Goal: Task Accomplishment & Management: Manage account settings

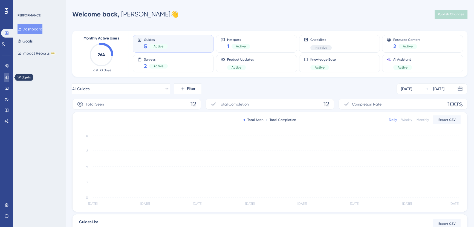
click at [5, 79] on icon at bounding box center [6, 77] width 4 height 4
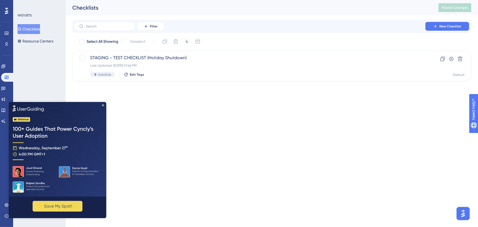
click at [102, 102] on img at bounding box center [57, 149] width 98 height 95
drag, startPoint x: 103, startPoint y: 104, endPoint x: 115, endPoint y: 209, distance: 105.4
click at [103, 104] on icon "Close Preview" at bounding box center [103, 105] width 2 height 2
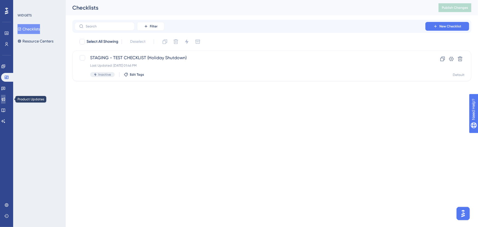
click at [5, 102] on link at bounding box center [3, 99] width 4 height 9
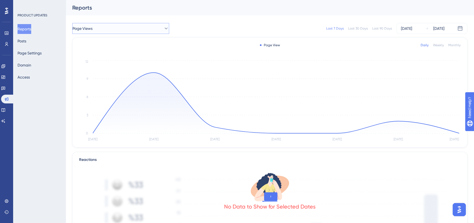
click at [89, 27] on span "Page Views" at bounding box center [83, 28] width 20 height 7
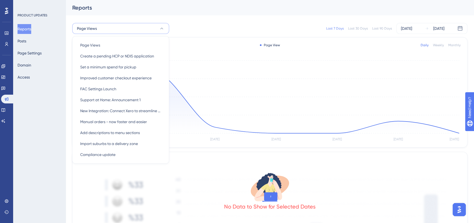
click at [204, 25] on div "Last 7 Days Last 30 Days Last 90 Days Sep 09 2025 Sep 15 2025" at bounding box center [322, 28] width 292 height 11
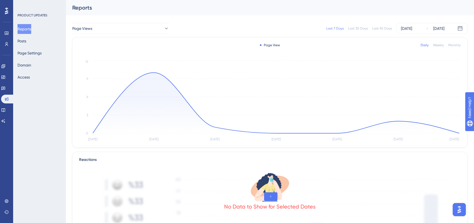
click at [376, 28] on div "Last 90 Days" at bounding box center [383, 28] width 20 height 4
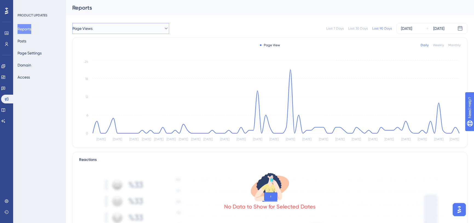
click at [105, 27] on button "Page Views" at bounding box center [120, 28] width 97 height 11
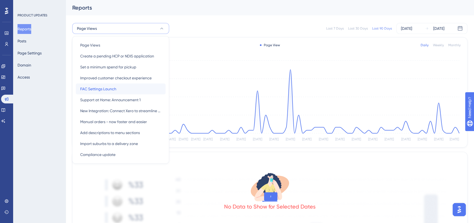
click at [104, 88] on span "FAC Settings Launch" at bounding box center [98, 89] width 36 height 7
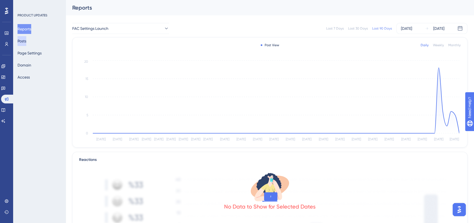
click at [26, 44] on button "Posts" at bounding box center [22, 41] width 9 height 10
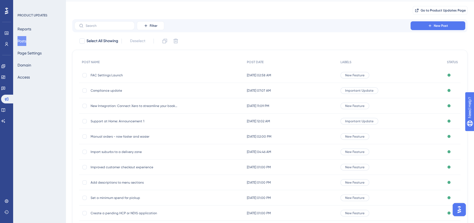
scroll to position [25, 0]
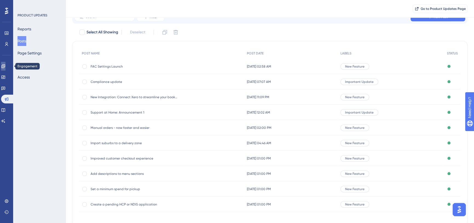
click at [5, 67] on icon at bounding box center [3, 66] width 4 height 4
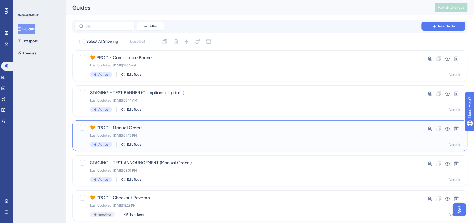
click at [149, 128] on span "🧡 PROD - Manual Orders" at bounding box center [248, 128] width 316 height 7
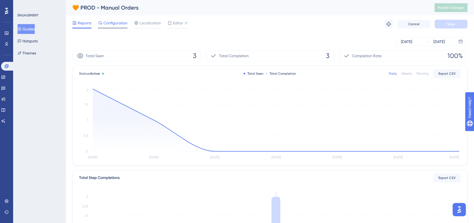
click at [115, 23] on span "Configuration" at bounding box center [116, 23] width 24 height 7
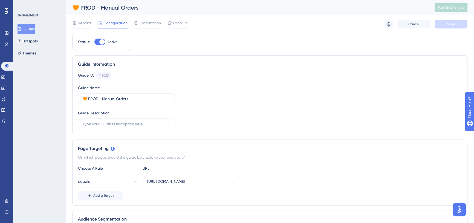
click at [103, 42] on div at bounding box center [101, 41] width 5 height 5
click at [95, 42] on input "Active" at bounding box center [94, 42] width 0 height 0
checkbox input "false"
click at [459, 26] on button "Save" at bounding box center [451, 24] width 33 height 9
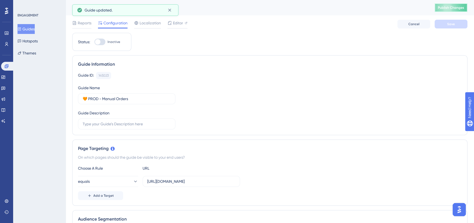
click at [451, 10] on button "Publish Changes" at bounding box center [451, 7] width 33 height 9
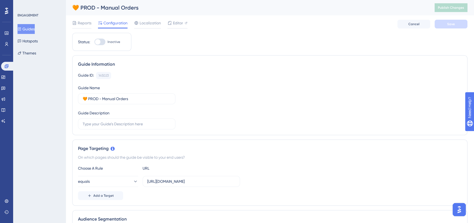
click at [35, 29] on button "Guides" at bounding box center [26, 29] width 17 height 10
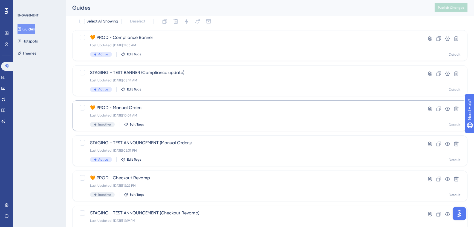
scroll to position [17, 0]
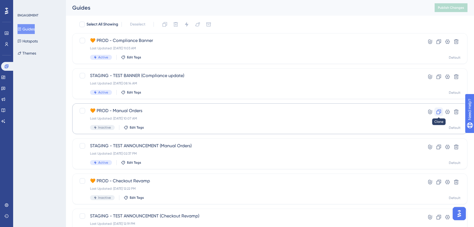
click at [439, 110] on icon at bounding box center [439, 112] width 5 height 5
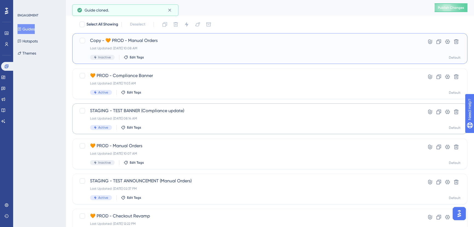
click at [160, 45] on div "Copy - 🧡 PROD - Manual Orders Last Updated: Sep 15 2025, 10:08 AM Inactive Edit…" at bounding box center [248, 48] width 316 height 22
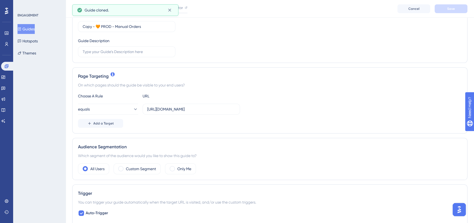
scroll to position [99, 0]
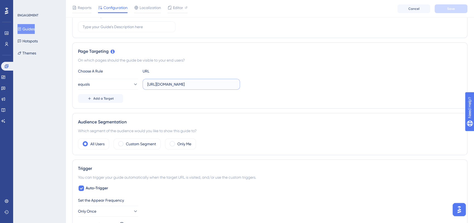
click at [203, 85] on input "https://cookaborough.com/dashboard" at bounding box center [191, 84] width 88 height 6
paste input "app.staging."
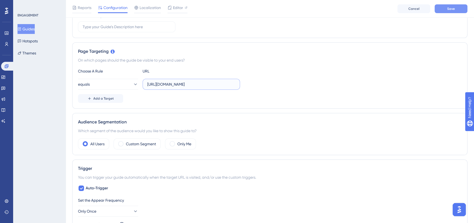
type input "https://app.staging.cookaborough.com/dashboard"
click at [450, 12] on button "Save" at bounding box center [451, 8] width 33 height 9
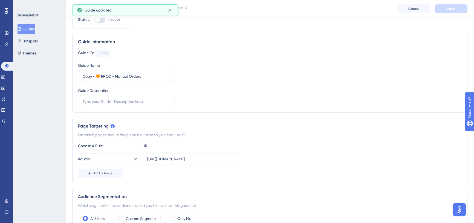
scroll to position [0, 0]
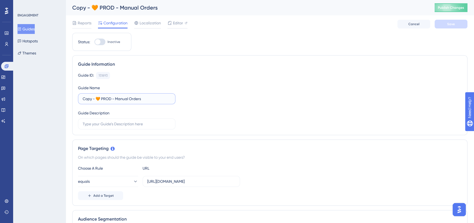
drag, startPoint x: 112, startPoint y: 98, endPoint x: 79, endPoint y: 99, distance: 32.6
click at [79, 99] on label "Copy - 🧡 PROD - Manual Orders" at bounding box center [127, 98] width 98 height 11
click at [103, 98] on input "STAGING - Manual Orders" at bounding box center [127, 99] width 88 height 6
drag, startPoint x: 146, startPoint y: 99, endPoint x: 201, endPoint y: 100, distance: 54.5
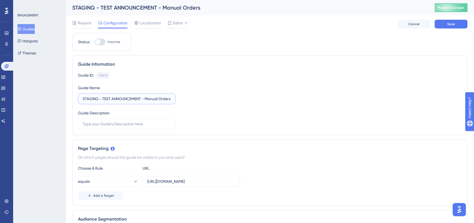
click at [201, 100] on div "Guide ID: 151893 Copy Guide Name STAGING - TEST ANNOUNCEMENT - Manual Orders Gu…" at bounding box center [270, 101] width 384 height 58
type input "STAGING - TEST ANNOUNCEMENT - FAC Settings"
click at [201, 100] on div "Guide ID: 151893 Copy Guide Name STAGING - TEST ANNOUNCEMENT - FAC Settings Gui…" at bounding box center [270, 101] width 384 height 58
click at [448, 26] on span "Save" at bounding box center [452, 24] width 8 height 4
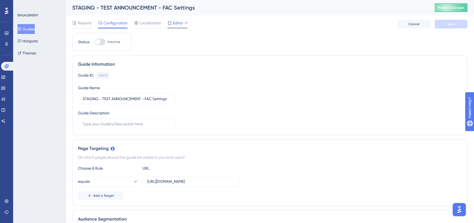
click at [175, 24] on span "Editor" at bounding box center [178, 23] width 10 height 7
click at [101, 43] on div at bounding box center [100, 42] width 11 height 7
click at [95, 42] on input "Inactive" at bounding box center [94, 42] width 0 height 0
checkbox input "true"
click at [448, 23] on span "Save" at bounding box center [452, 24] width 8 height 4
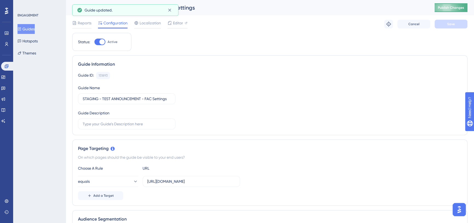
click at [453, 8] on span "Publish Changes" at bounding box center [451, 7] width 26 height 4
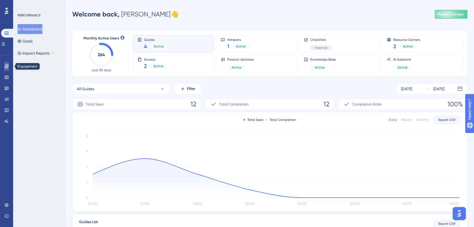
click at [6, 69] on link at bounding box center [6, 66] width 4 height 9
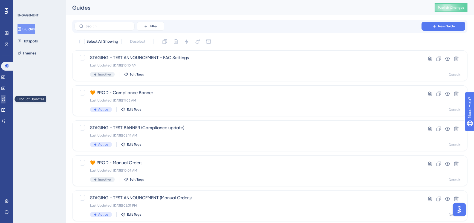
click at [5, 101] on icon at bounding box center [3, 99] width 4 height 4
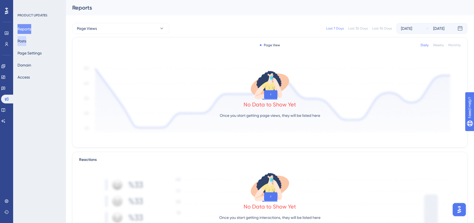
click at [26, 39] on button "Posts" at bounding box center [22, 41] width 9 height 10
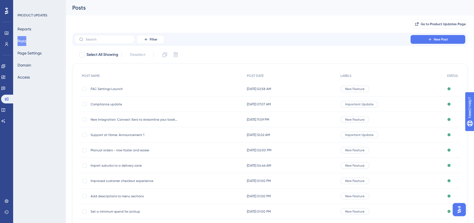
click at [116, 88] on span "FAC Settings Launch" at bounding box center [135, 89] width 88 height 4
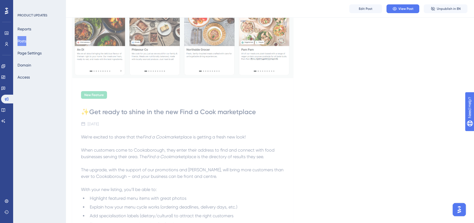
scroll to position [75, 0]
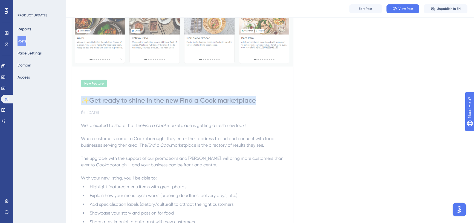
drag, startPoint x: 83, startPoint y: 100, endPoint x: 260, endPoint y: 100, distance: 176.4
click at [260, 100] on div "✨Get ready to shine in the new Find a Cook marketplace" at bounding box center [183, 100] width 204 height 9
copy div "✨Get ready to shine in the new Find a Cook marketplace"
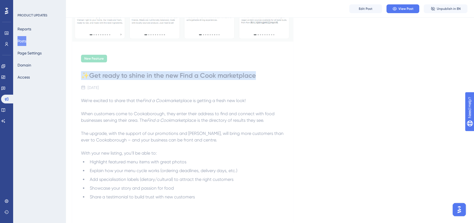
drag, startPoint x: 80, startPoint y: 100, endPoint x: 250, endPoint y: 95, distance: 169.6
click at [250, 95] on div "New Feature ✨Get ready to shine in the new Find a Cook marketplace September 8,…" at bounding box center [182, 222] width 221 height 353
copy p "We’re excited to share that the Find a Cook marketplace is getting a fresh new …"
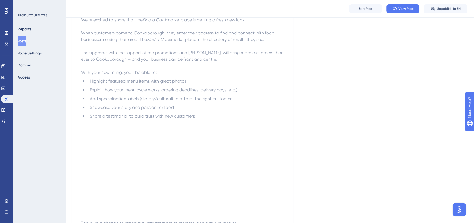
scroll to position [174, 0]
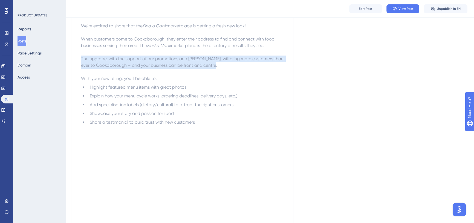
drag, startPoint x: 128, startPoint y: 56, endPoint x: 218, endPoint y: 63, distance: 91.0
click at [218, 63] on p "The upgrade, with the support of our promotions and ad campaigns, will bring mo…" at bounding box center [183, 59] width 204 height 20
copy span "The upgrade, with the support of our promotions and ad campaigns, will bring mo…"
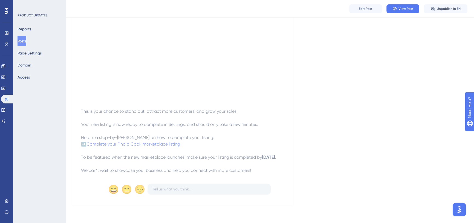
scroll to position [299, 0]
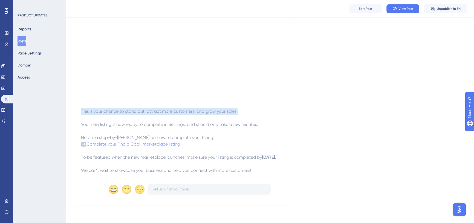
drag, startPoint x: 81, startPoint y: 105, endPoint x: 243, endPoint y: 102, distance: 161.6
click at [243, 108] on p "This is your chance to stand out, attract more customers, and grow your sales." at bounding box center [183, 111] width 204 height 7
copy span "This is your chance to stand out, attract more customers, and grow your sales."
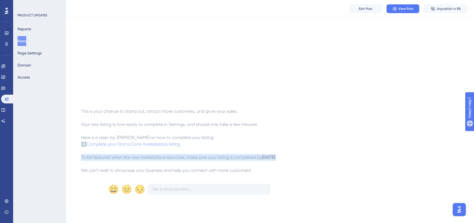
drag, startPoint x: 81, startPoint y: 151, endPoint x: 133, endPoint y: 159, distance: 52.7
click at [133, 159] on p "➡️ Complete your Find a Cook marketplace listing To be featured when the new ma…" at bounding box center [183, 151] width 204 height 20
copy p "To be featured when the new marketplace launches, make sure your listing is com…"
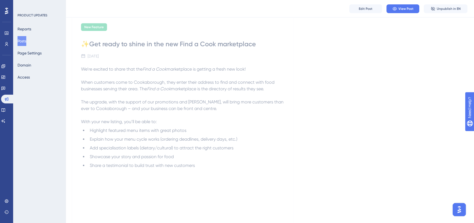
scroll to position [149, 0]
